Goal: Task Accomplishment & Management: Complete application form

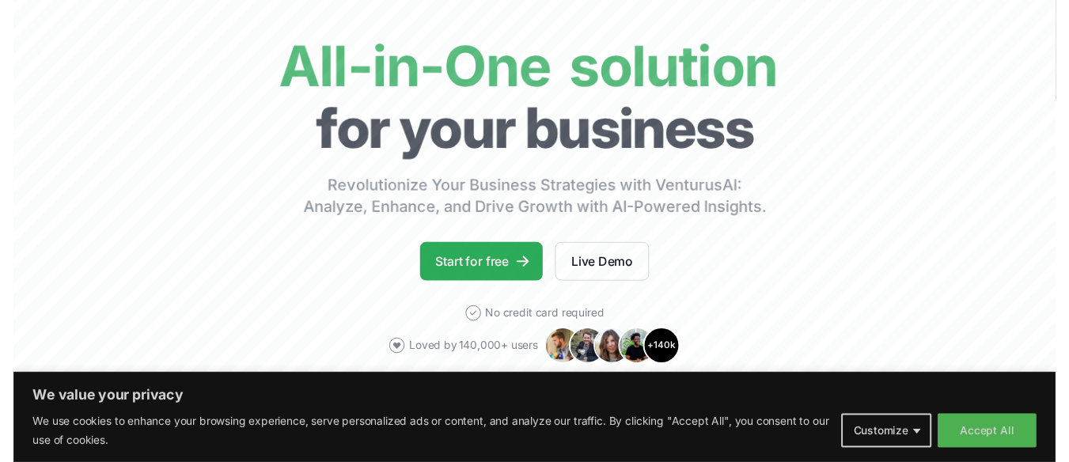
scroll to position [104, 0]
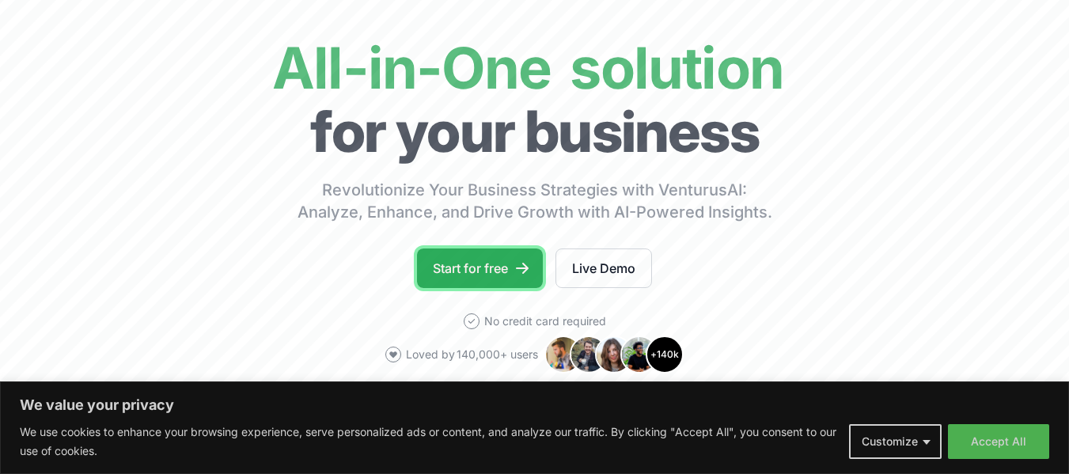
click at [496, 260] on link "Start for free" at bounding box center [480, 268] width 126 height 40
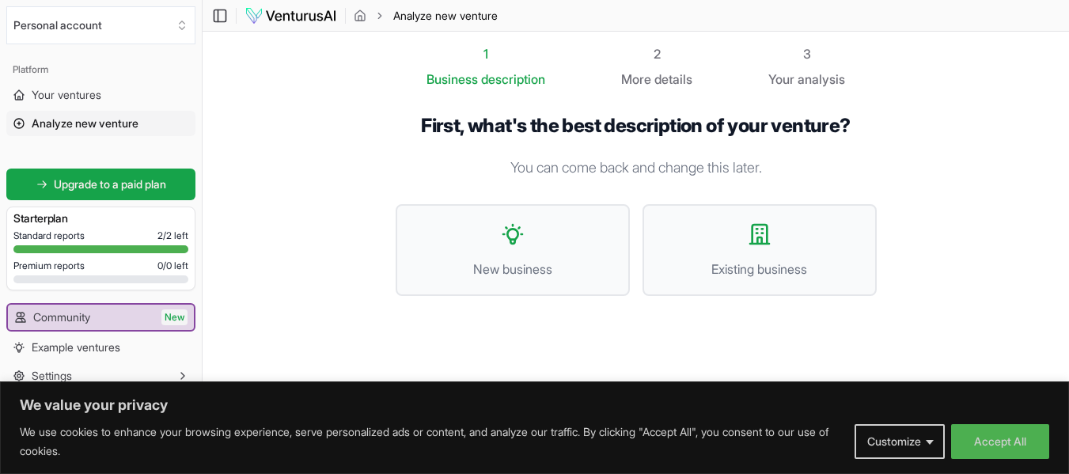
scroll to position [1, 0]
click at [976, 432] on button "Accept All" at bounding box center [1000, 441] width 98 height 35
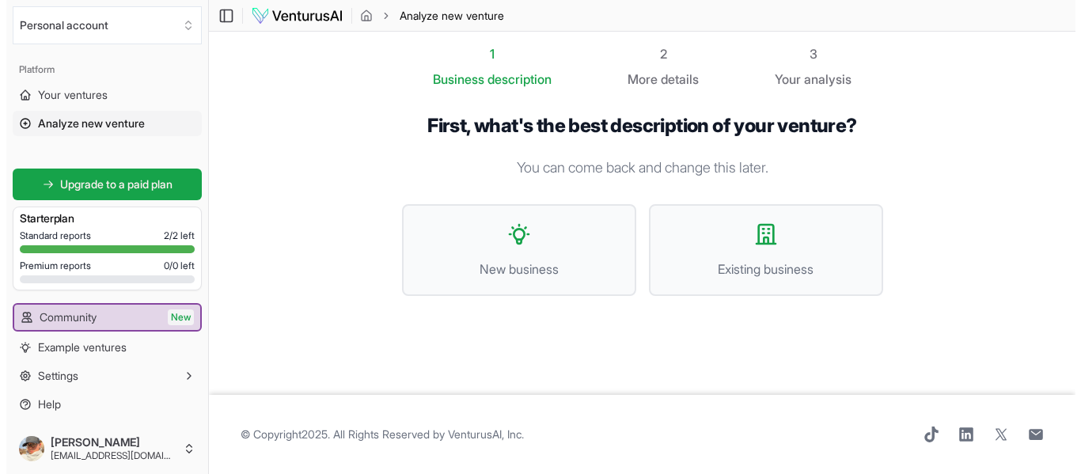
scroll to position [0, 0]
